Goal: Task Accomplishment & Management: Complete application form

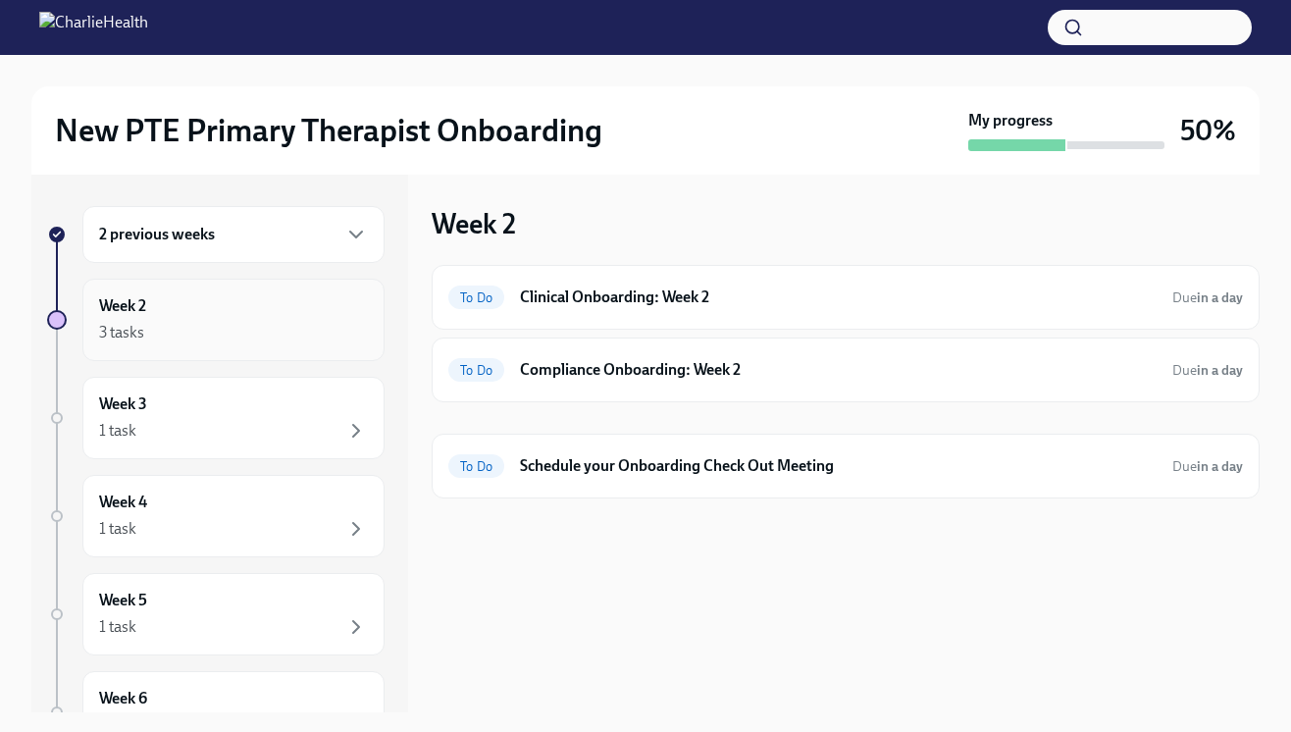
click at [175, 308] on div "Week 2 3 tasks" at bounding box center [233, 319] width 269 height 49
click at [613, 307] on h6 "Clinical Onboarding: Week 2" at bounding box center [838, 297] width 637 height 22
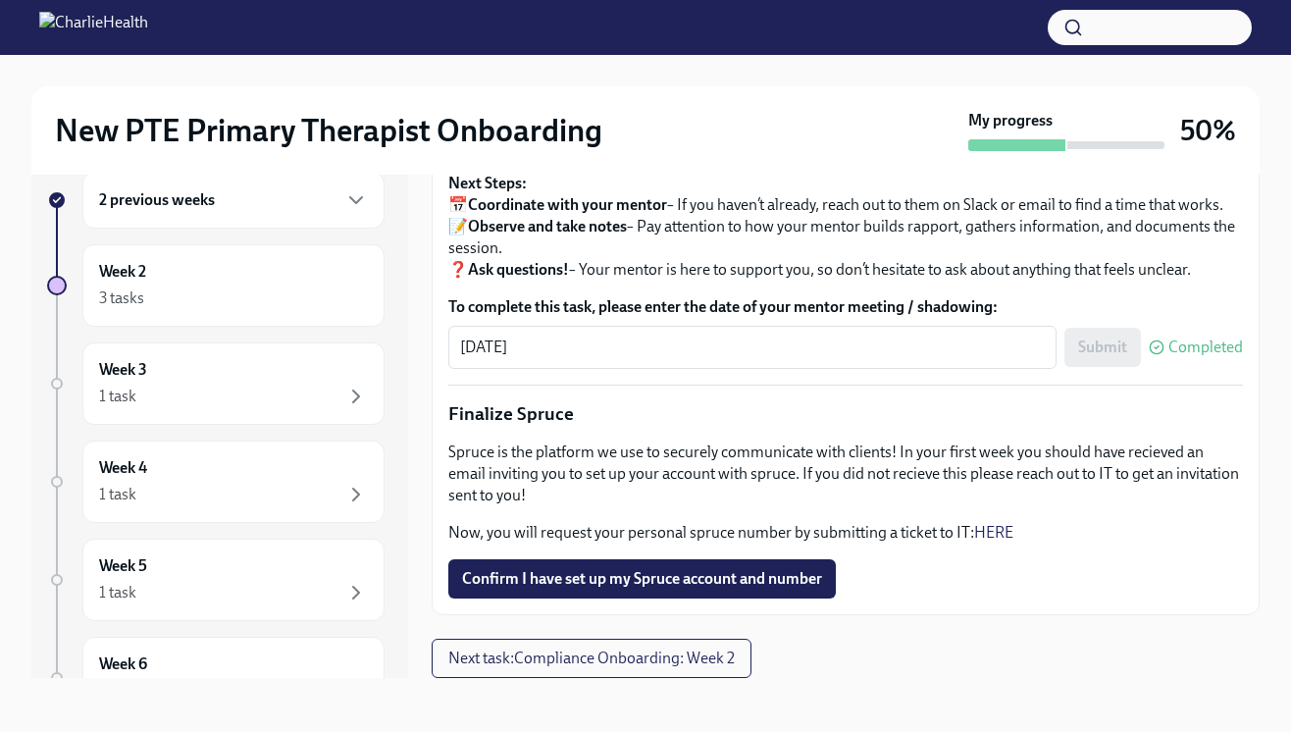
scroll to position [35, 0]
click at [600, 574] on span "Confirm I have set up my Spruce account and number" at bounding box center [642, 578] width 360 height 20
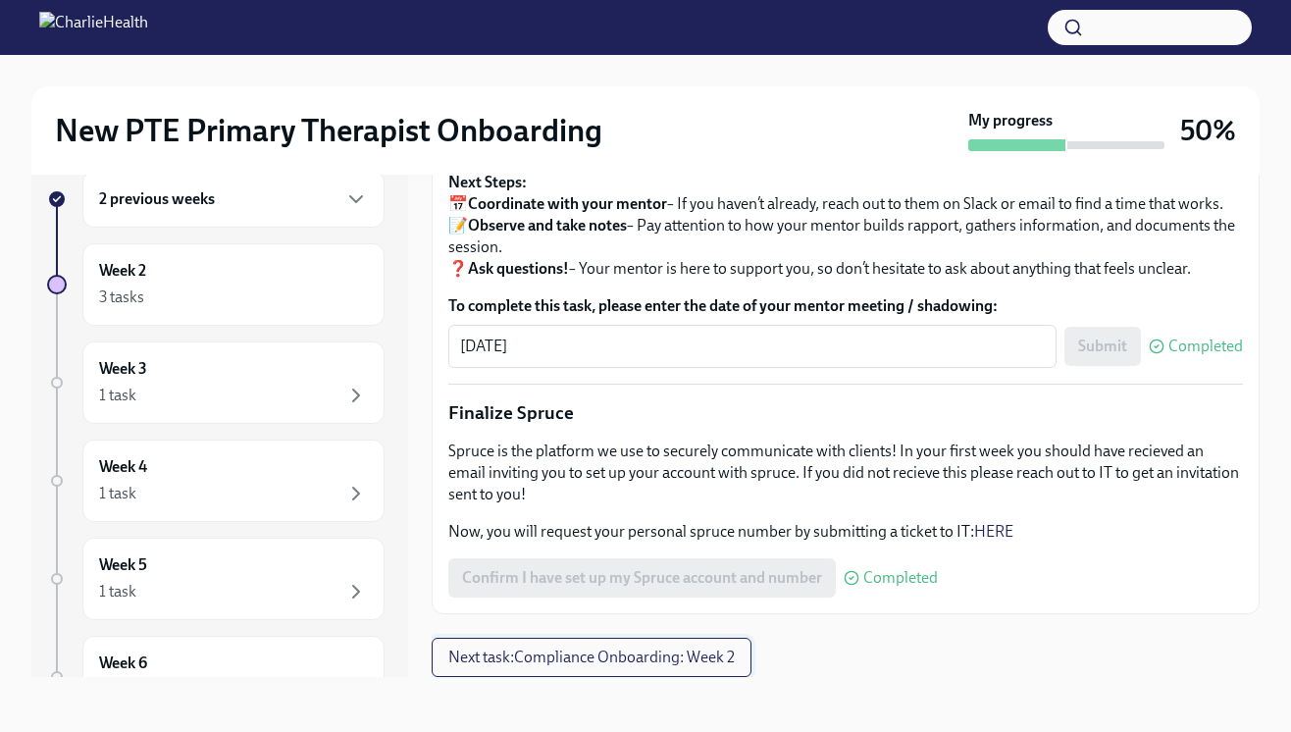
click at [669, 650] on span "Next task : Compliance Onboarding: Week 2" at bounding box center [591, 658] width 286 height 20
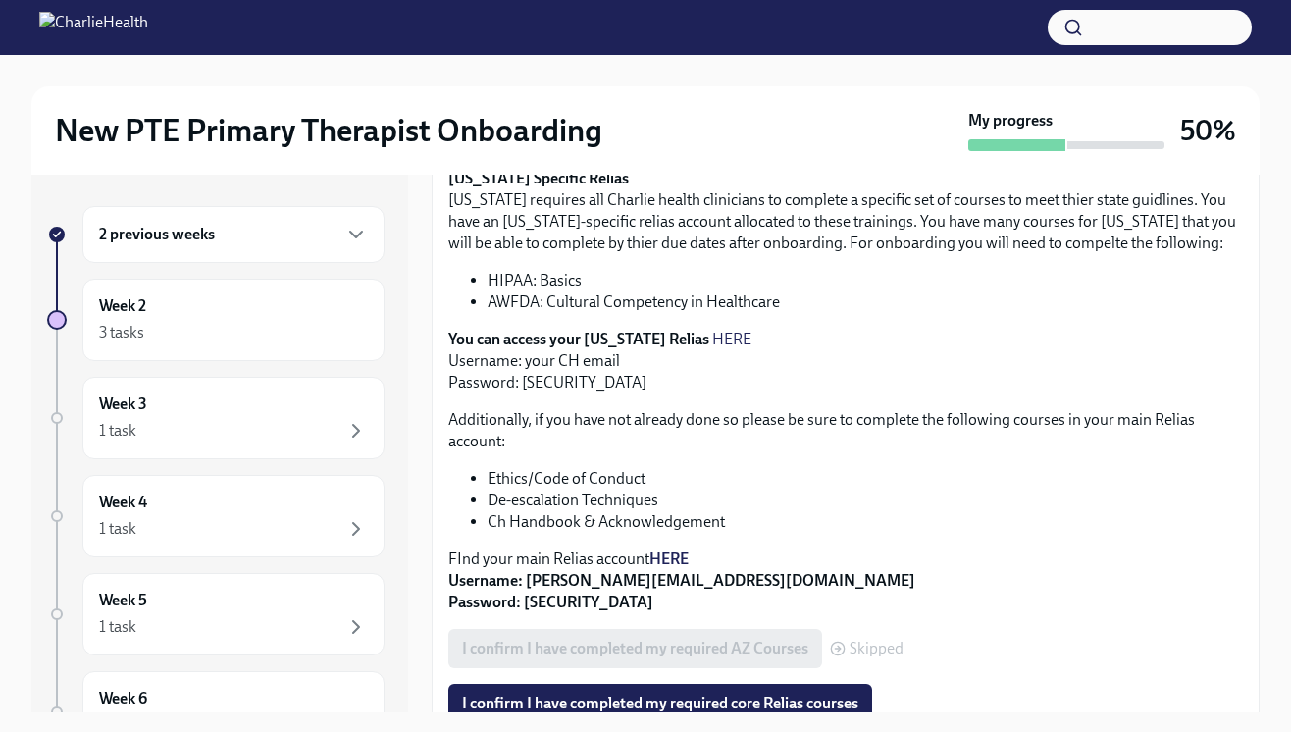
scroll to position [483, 0]
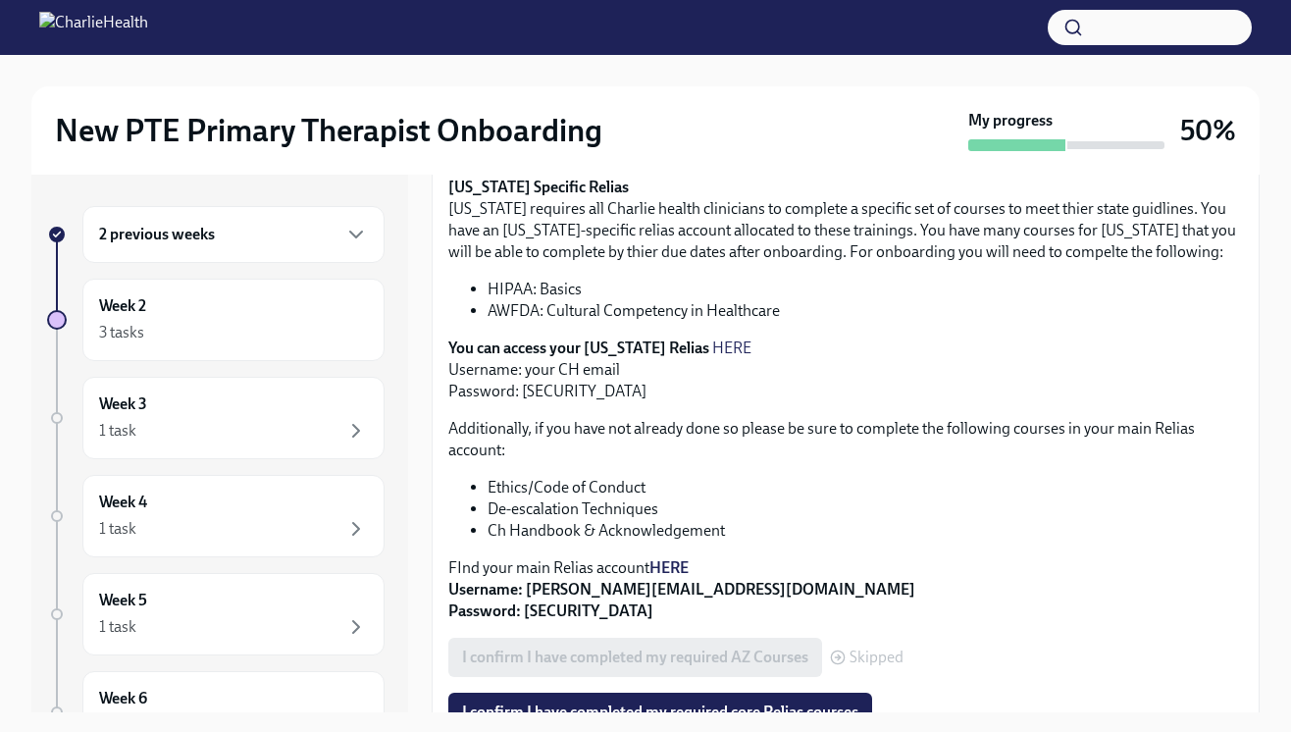
click at [552, 392] on p "You can access your [US_STATE] Relias HERE Username: your CH email Password: [S…" at bounding box center [845, 370] width 795 height 65
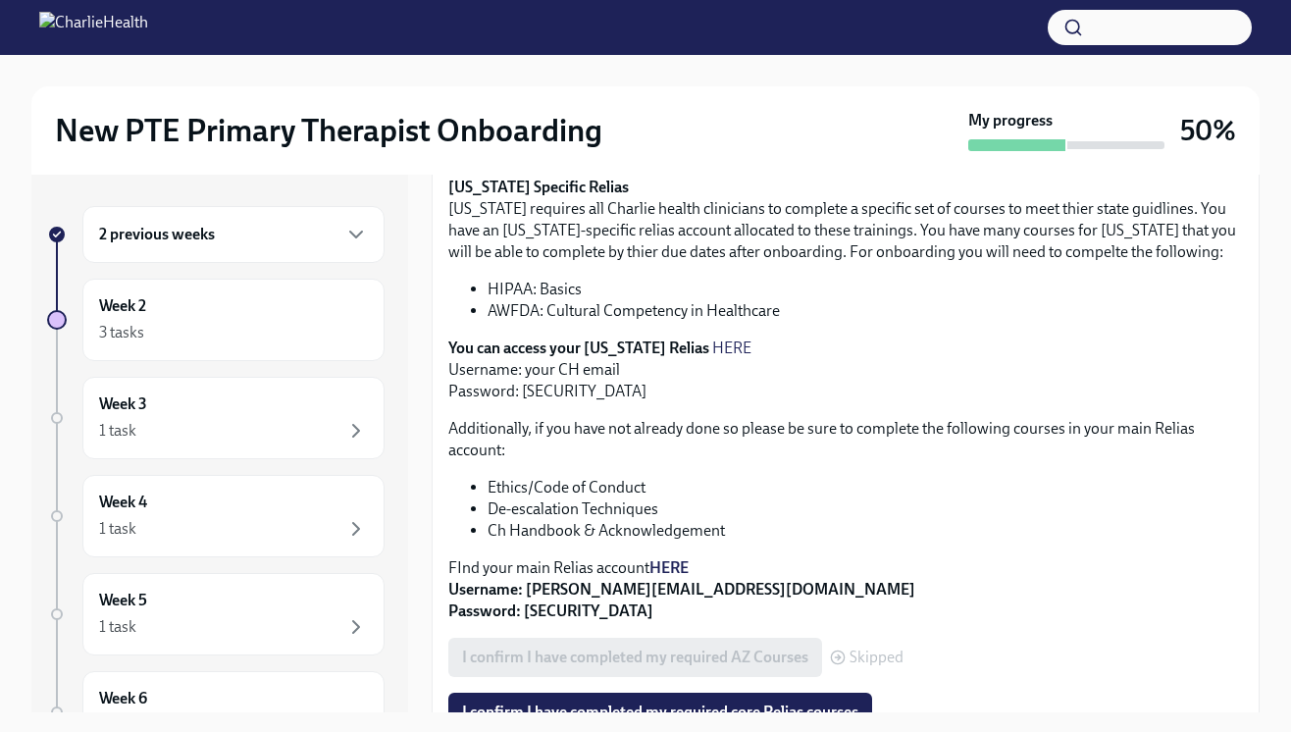
click at [580, 387] on p "You can access your [US_STATE] Relias HERE Username: your CH email Password: [S…" at bounding box center [845, 370] width 795 height 65
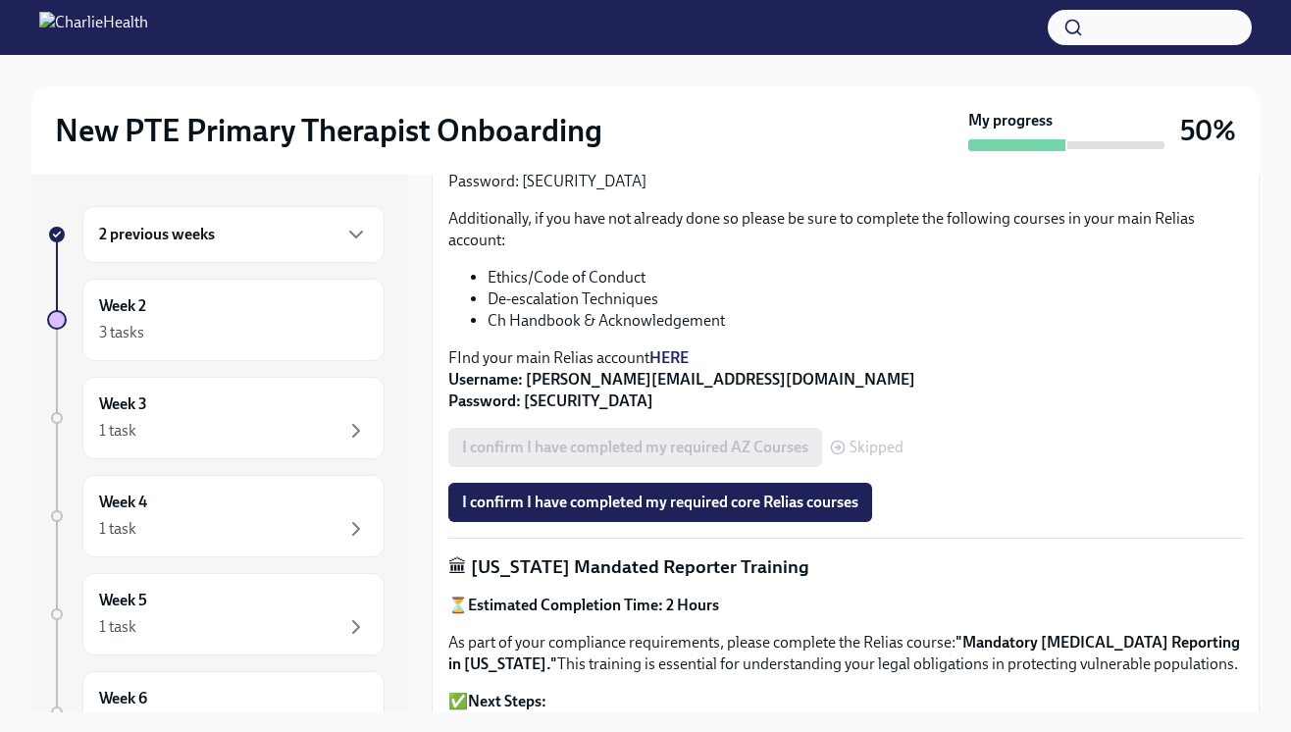
scroll to position [711, 0]
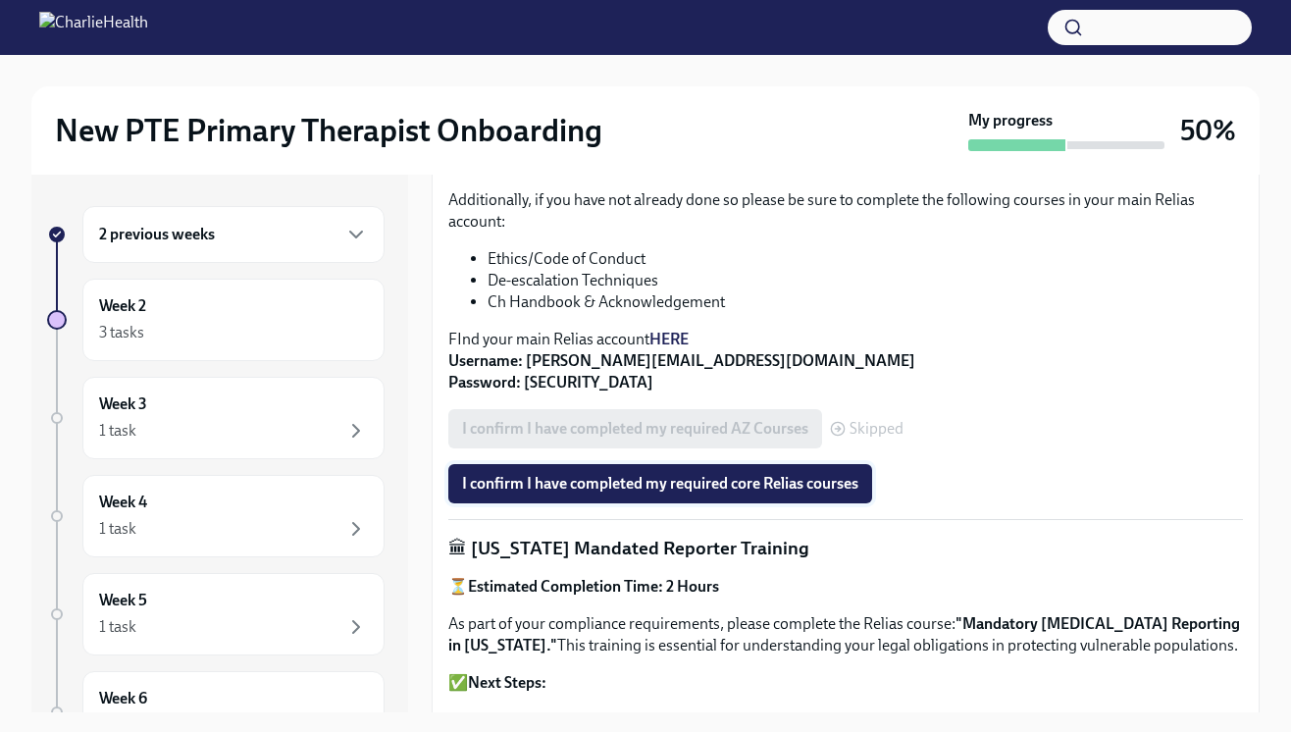
click at [577, 489] on span "I confirm I have completed my required core Relias courses" at bounding box center [660, 484] width 396 height 20
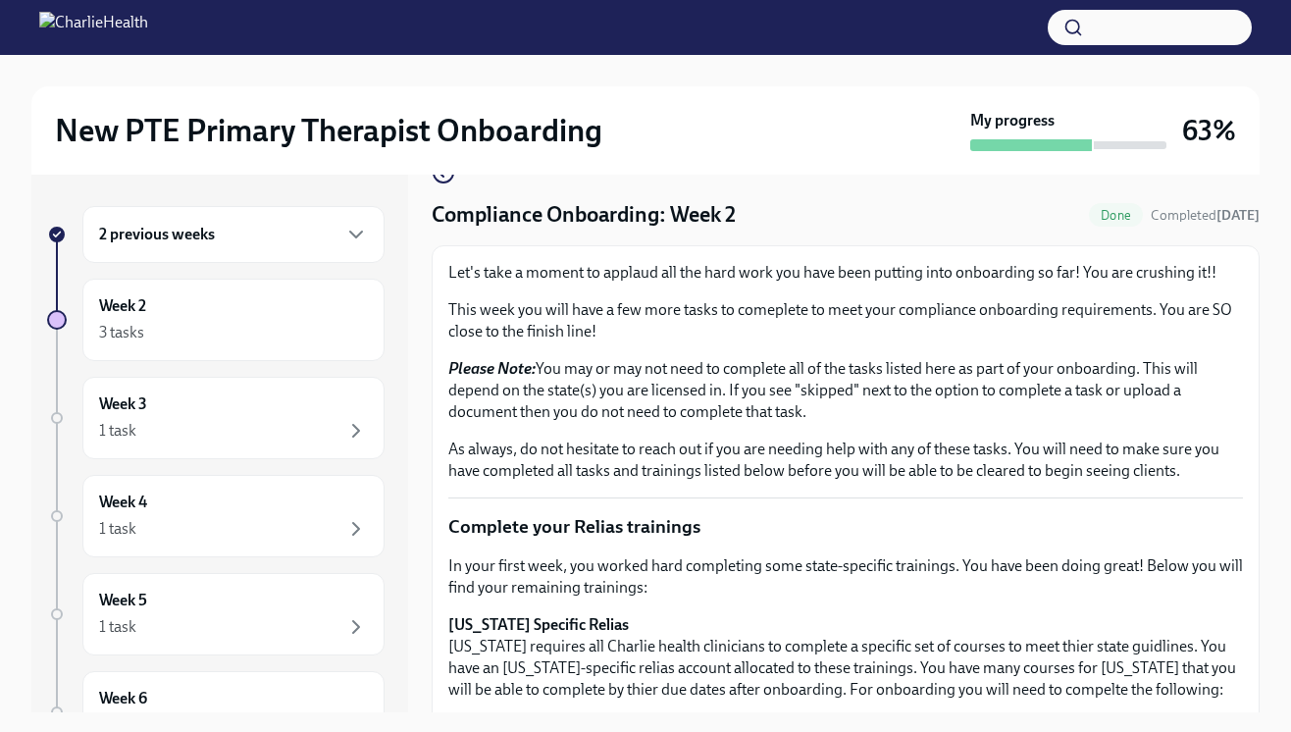
scroll to position [0, 0]
